Goal: Navigation & Orientation: Find specific page/section

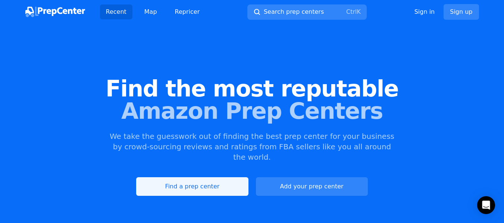
click at [191, 177] on link "Find a prep center" at bounding box center [192, 186] width 112 height 19
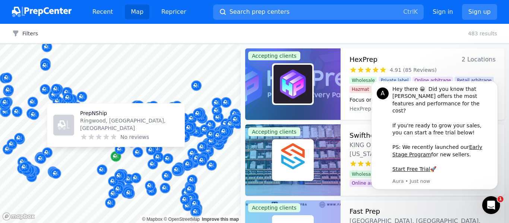
click at [116, 157] on icon "Map marker" at bounding box center [115, 156] width 4 height 4
click at [113, 128] on p "Ringwood, [GEOGRAPHIC_DATA], [GEOGRAPHIC_DATA]" at bounding box center [129, 124] width 98 height 15
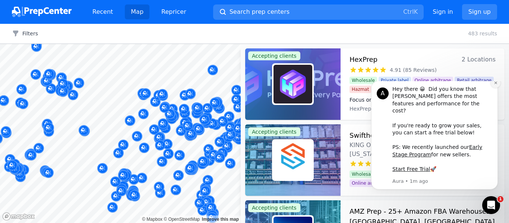
click at [496, 85] on icon "Dismiss notification" at bounding box center [496, 83] width 4 height 4
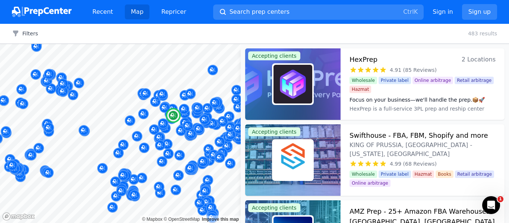
click at [363, 59] on h3 "HexPrep" at bounding box center [364, 59] width 28 height 10
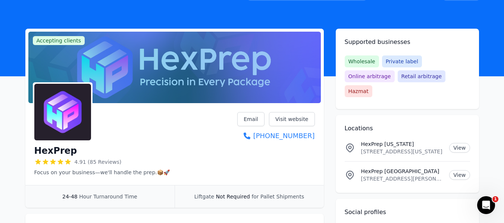
scroll to position [37, 0]
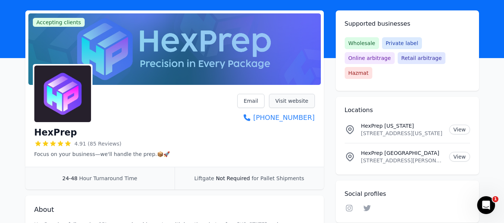
click at [283, 101] on link "Visit website" at bounding box center [292, 101] width 46 height 14
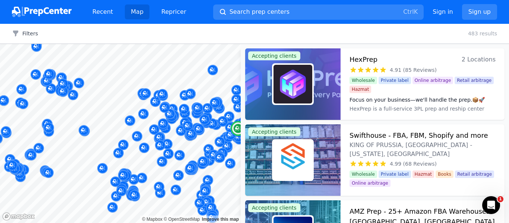
click at [401, 137] on h3 "Swifthouse - FBA, FBM, Shopify and more" at bounding box center [419, 135] width 138 height 10
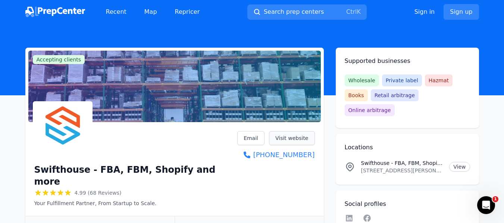
click at [297, 141] on link "Visit website" at bounding box center [292, 138] width 46 height 14
